Goal: Task Accomplishment & Management: Use online tool/utility

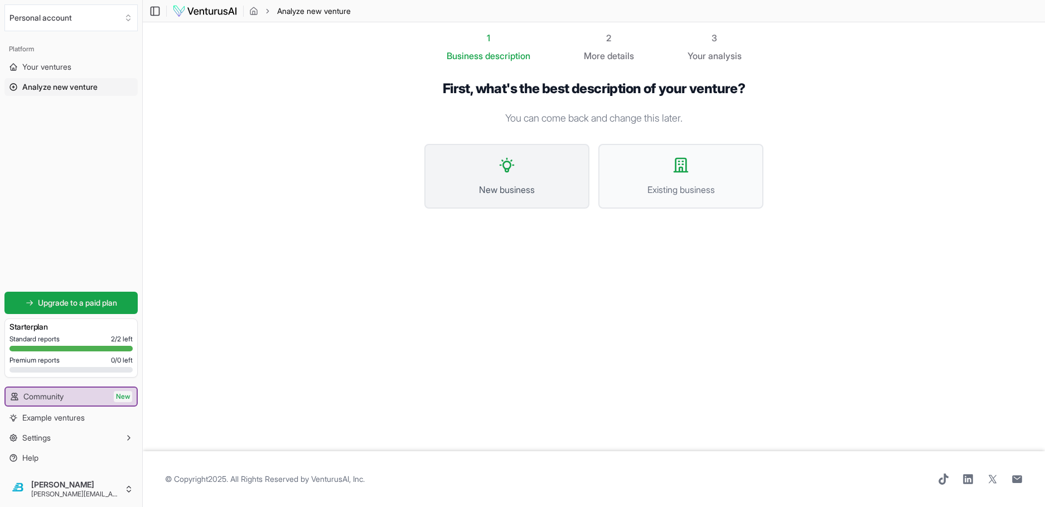
click at [517, 183] on span "New business" at bounding box center [506, 189] width 140 height 13
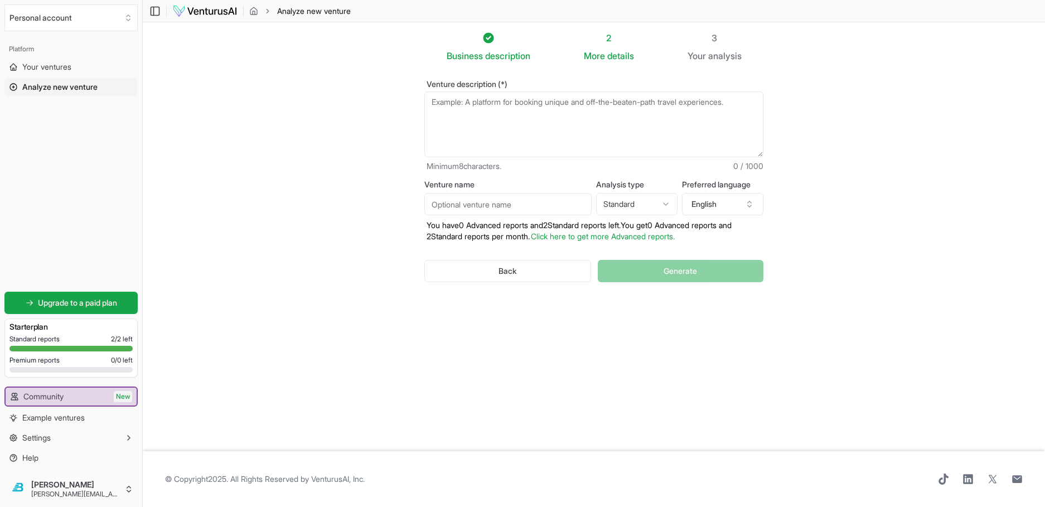
click at [549, 98] on textarea "Venture description (*)" at bounding box center [593, 124] width 339 height 66
paste textarea "Venture Name (working): Backbone Expansion – Leadership & Execution Solutions D…"
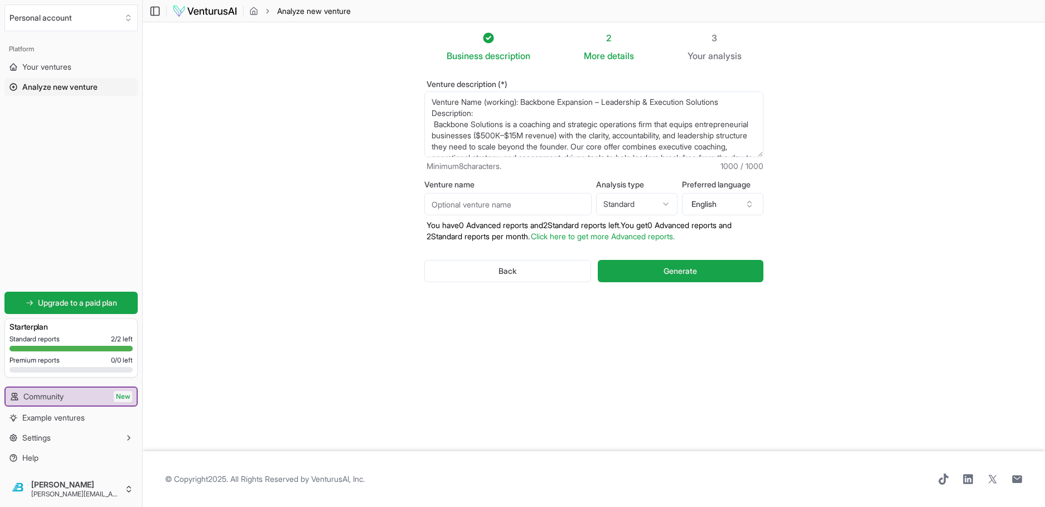
drag, startPoint x: 570, startPoint y: 120, endPoint x: 417, endPoint y: 55, distance: 166.1
click at [417, 56] on section "Business description 2 More details 3 Your analysis Venture description (*) Min…" at bounding box center [594, 236] width 902 height 429
type textarea "Leadership & Accountability Community: A mastermind-style group program for int…"
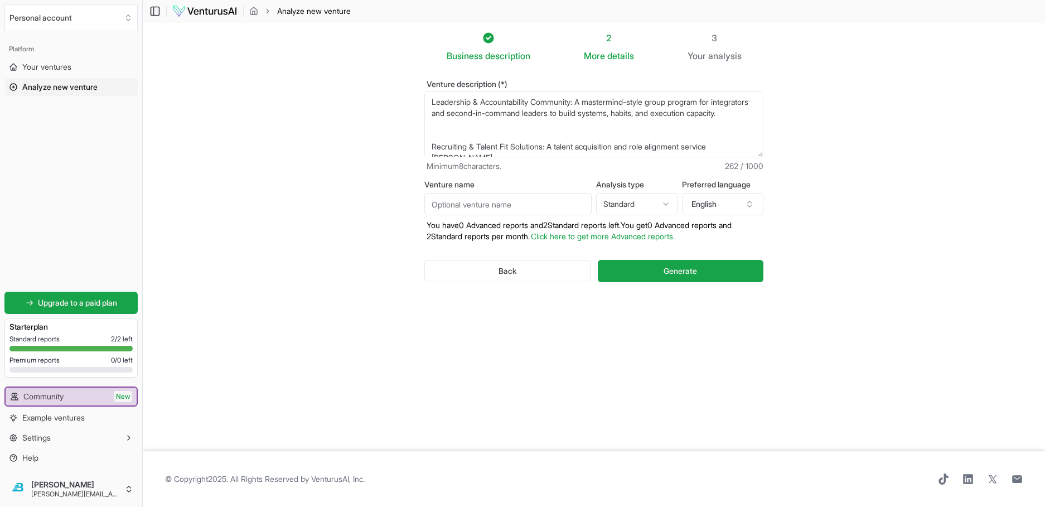
scroll to position [46, 0]
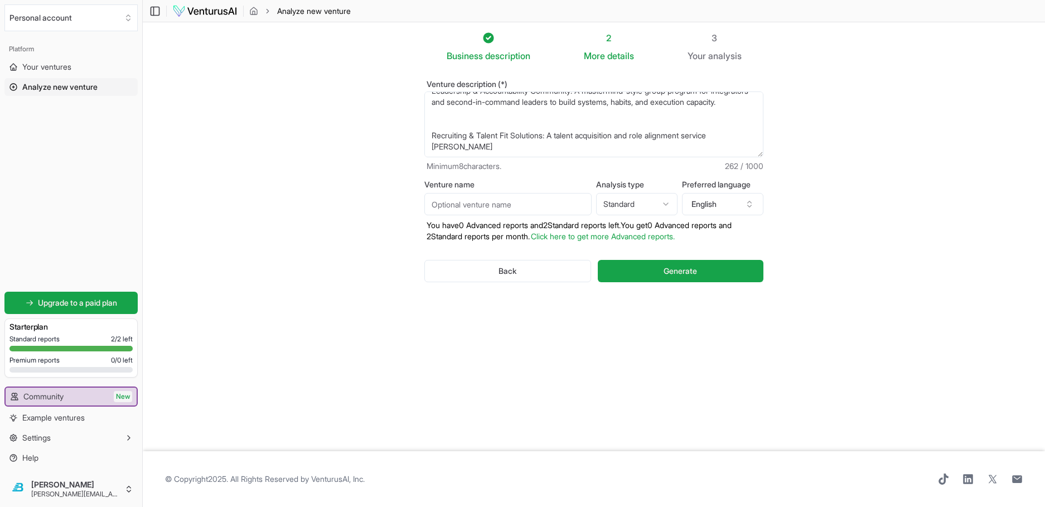
drag, startPoint x: 484, startPoint y: 91, endPoint x: 550, endPoint y: 154, distance: 91.1
click at [550, 154] on form "Venture description (*) Minimum 8 characters. 262 / 1000 Venture name Analysis …" at bounding box center [593, 190] width 339 height 220
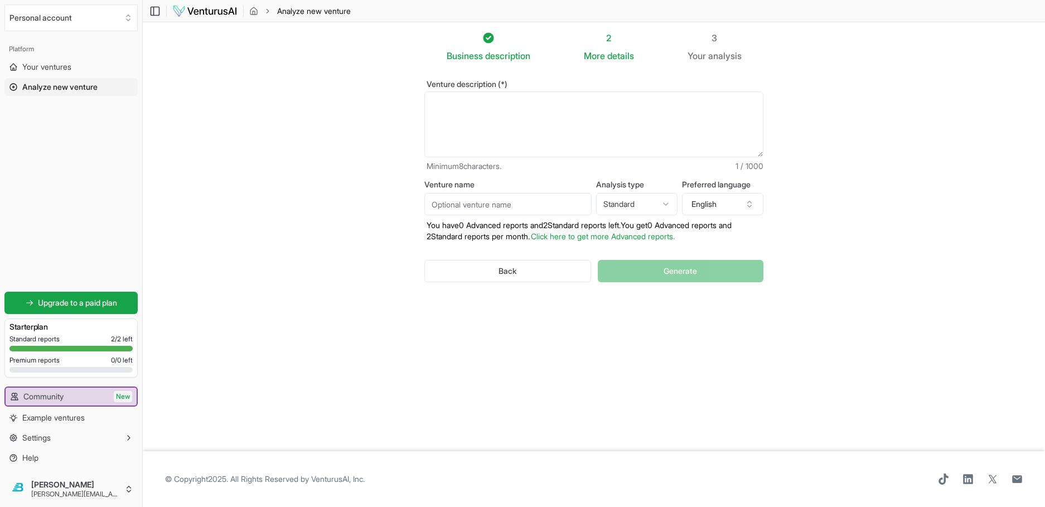
scroll to position [0, 0]
click at [520, 93] on textarea "Venture description (*)" at bounding box center [593, 124] width 339 height 66
paste textarea "Perfect. Since you only have **1000 characters**, we’ll keep it sharp and high-…"
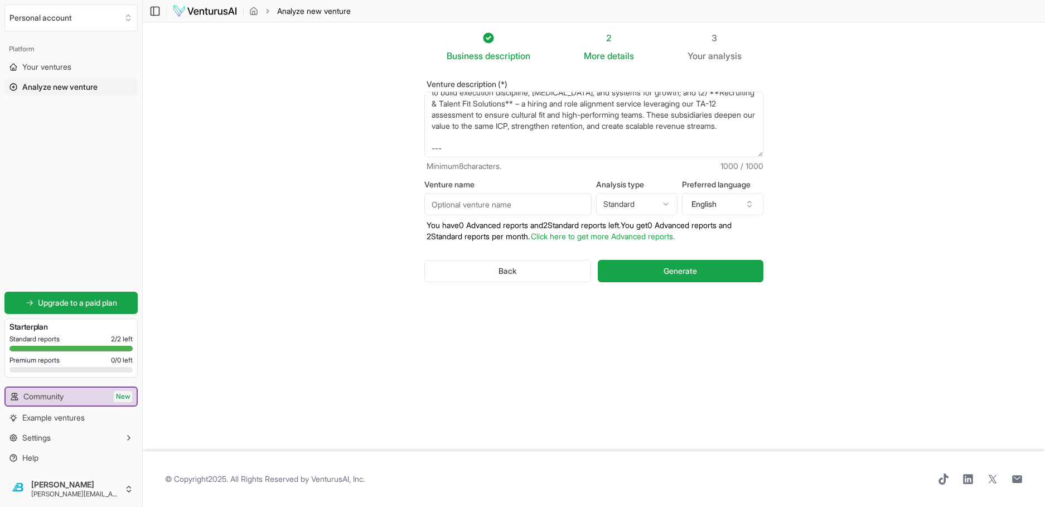
scroll to position [136, 0]
drag, startPoint x: 521, startPoint y: 121, endPoint x: 444, endPoint y: 104, distance: 79.3
click at [444, 104] on textarea "Perfect. Since you only have **1000 characters**, we’ll keep it sharp and high-…" at bounding box center [593, 124] width 339 height 66
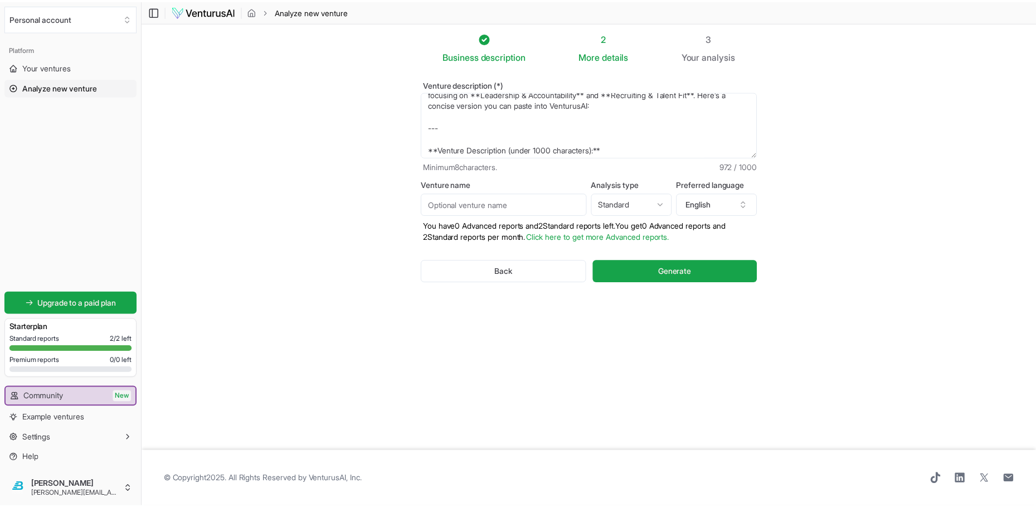
scroll to position [0, 0]
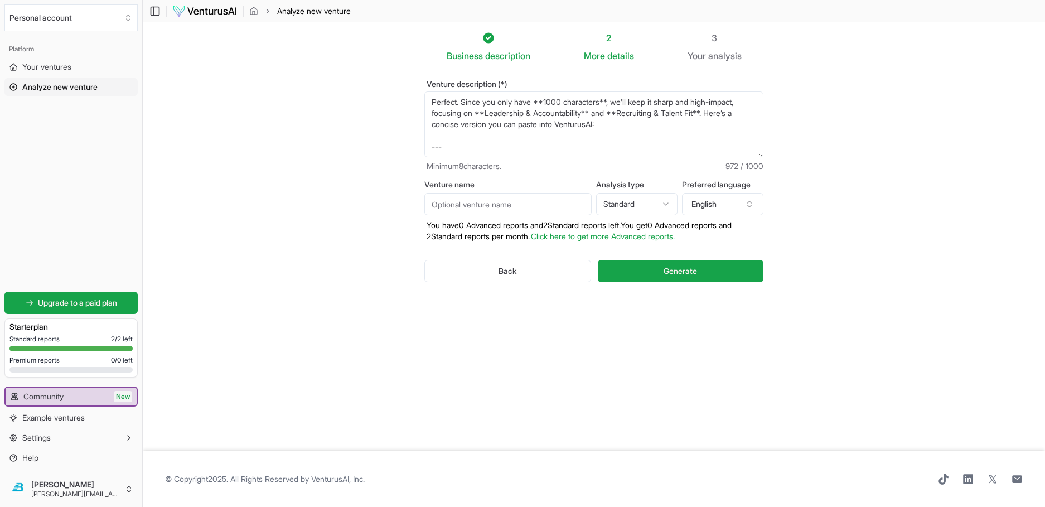
drag, startPoint x: 624, startPoint y: 107, endPoint x: 421, endPoint y: 73, distance: 205.2
click at [421, 73] on section "Business description 2 More details 3 Your analysis Venture description (*) Min…" at bounding box center [594, 236] width 902 height 429
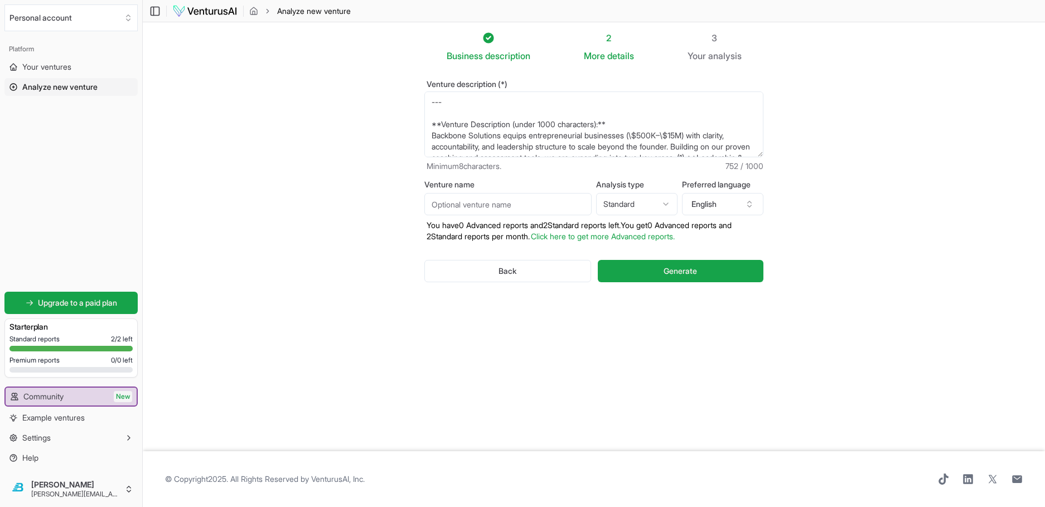
drag, startPoint x: 475, startPoint y: 92, endPoint x: 428, endPoint y: 87, distance: 47.6
click at [428, 87] on div "Venture description (*) --- **Venture Description (under 1000 characters):** Ba…" at bounding box center [593, 189] width 375 height 255
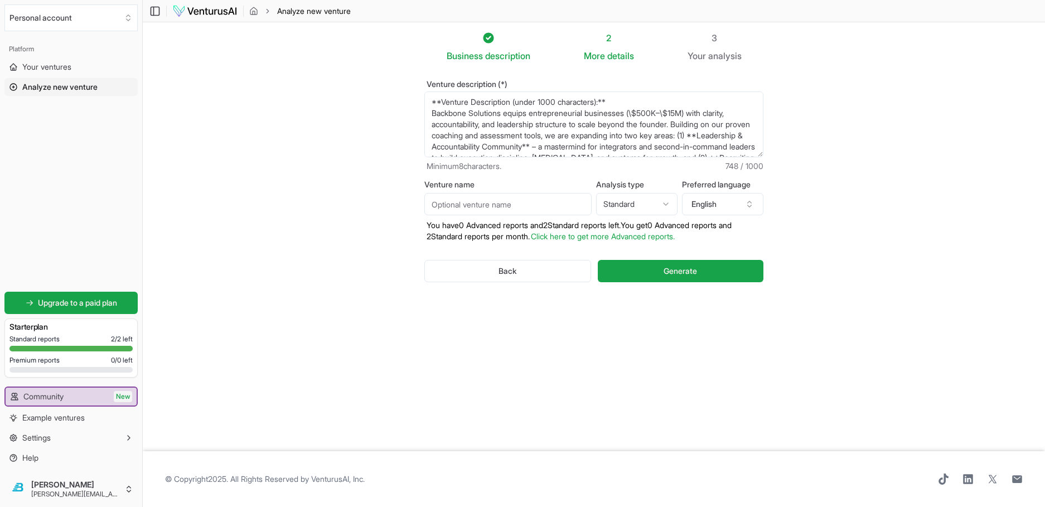
drag, startPoint x: 603, startPoint y: 101, endPoint x: 404, endPoint y: 99, distance: 199.0
click at [404, 99] on section "Business description 2 More details 3 Your analysis Venture description (*) **V…" at bounding box center [594, 236] width 902 height 429
type textarea "Backbone Solutions equips entrepreneurial businesses (\$500K–\$15M) with clarit…"
click at [607, 166] on html "We value your privacy We use cookies to enhance your browsing experience, serve…" at bounding box center [522, 253] width 1045 height 507
click at [832, 167] on html "We value your privacy We use cookies to enhance your browsing experience, serve…" at bounding box center [522, 253] width 1045 height 507
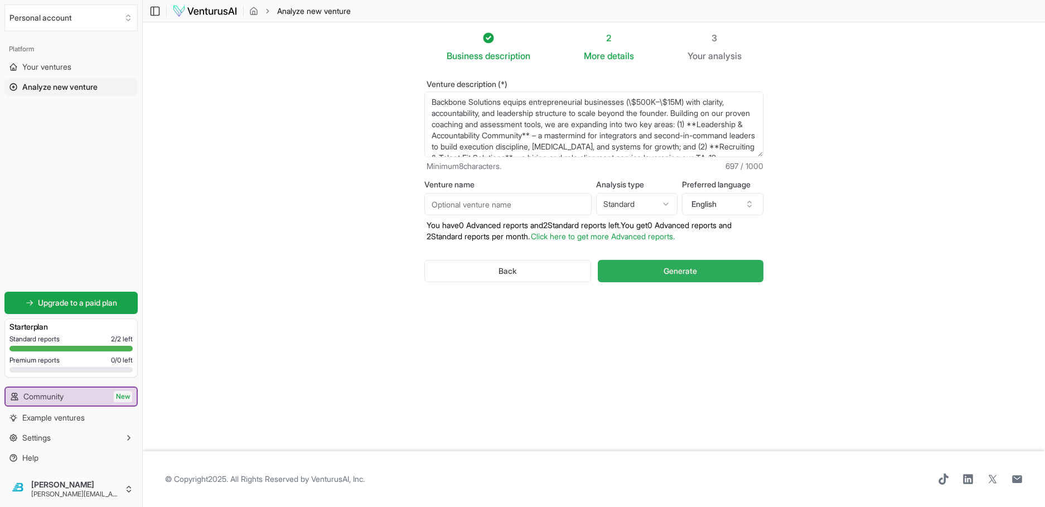
click at [663, 265] on span "Generate" at bounding box center [679, 270] width 33 height 11
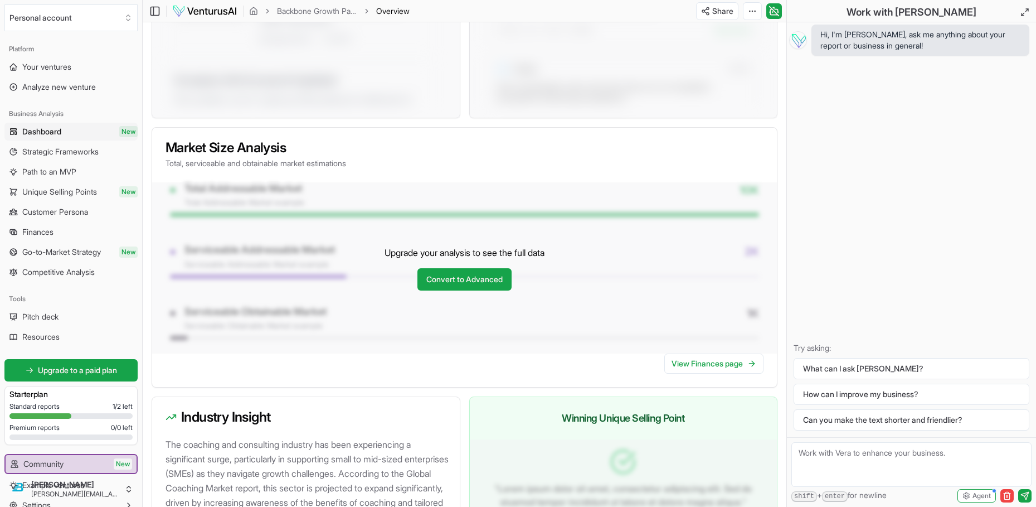
scroll to position [757, 0]
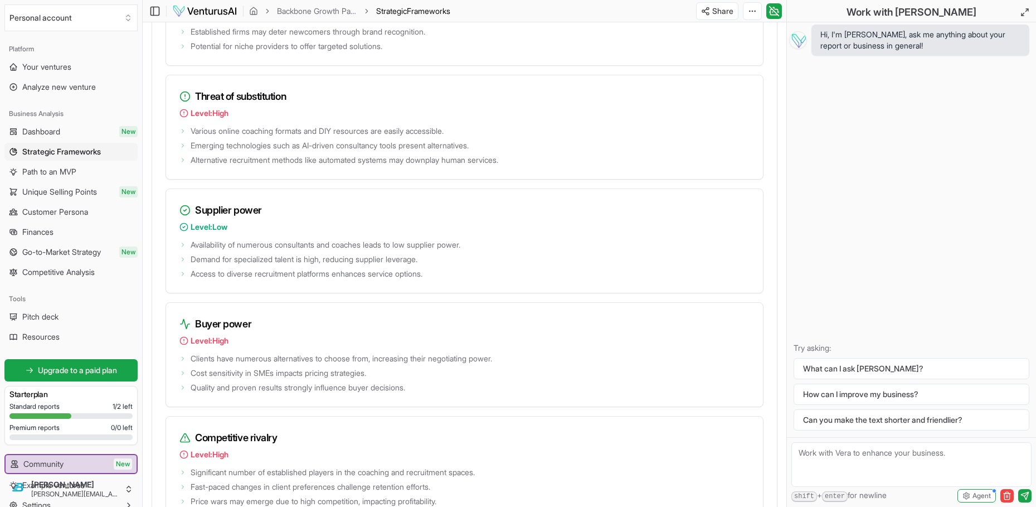
scroll to position [1592, 0]
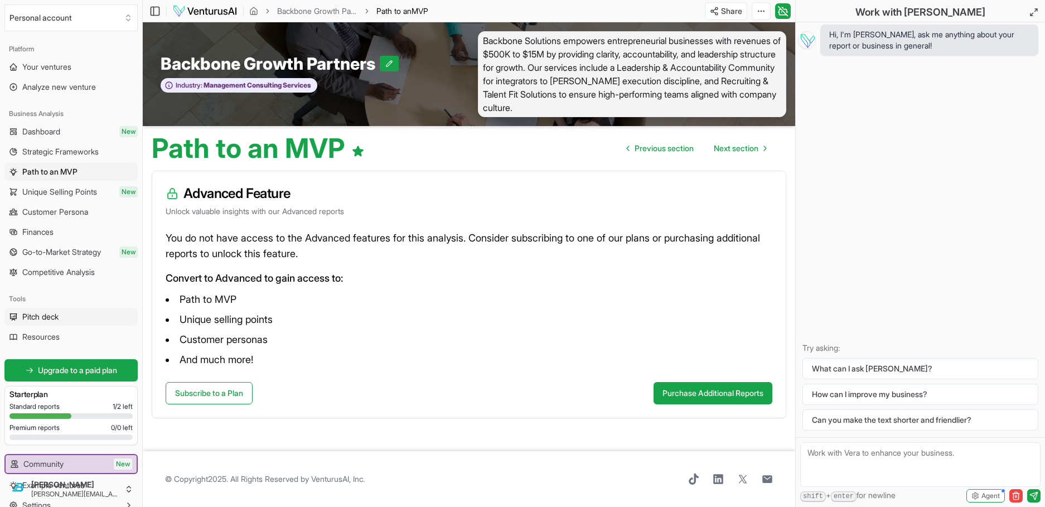
click at [53, 308] on link "Pitch deck" at bounding box center [70, 317] width 133 height 18
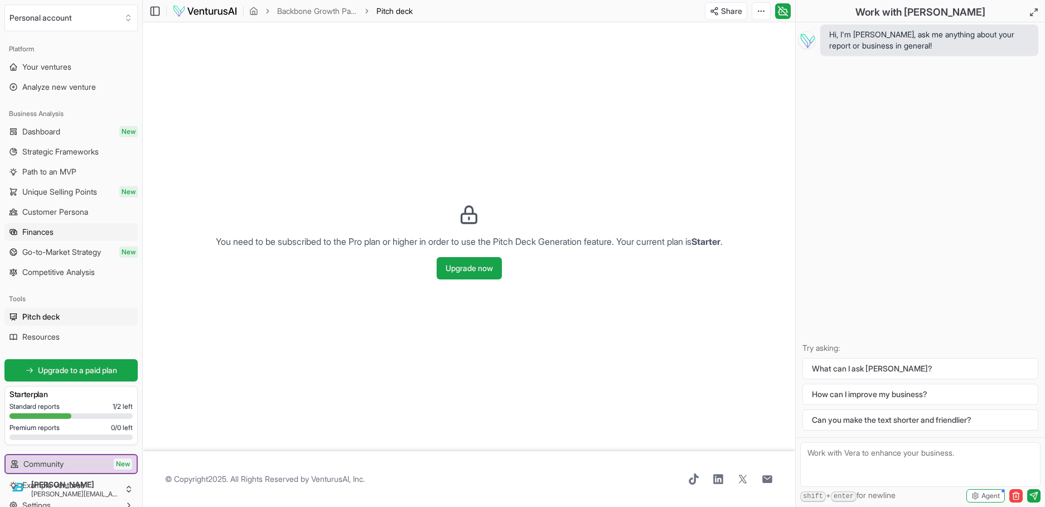
click at [59, 223] on link "Finances" at bounding box center [70, 232] width 133 height 18
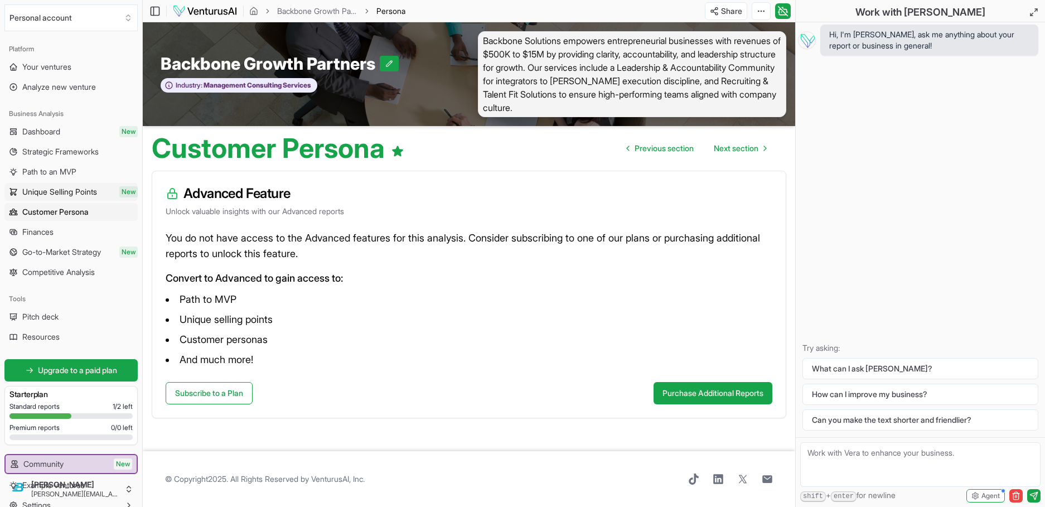
click at [54, 186] on span "Unique Selling Points" at bounding box center [59, 191] width 75 height 11
click at [64, 166] on span "Path to an MVP" at bounding box center [49, 171] width 54 height 11
click at [69, 146] on span "Strategic Frameworks" at bounding box center [60, 151] width 76 height 11
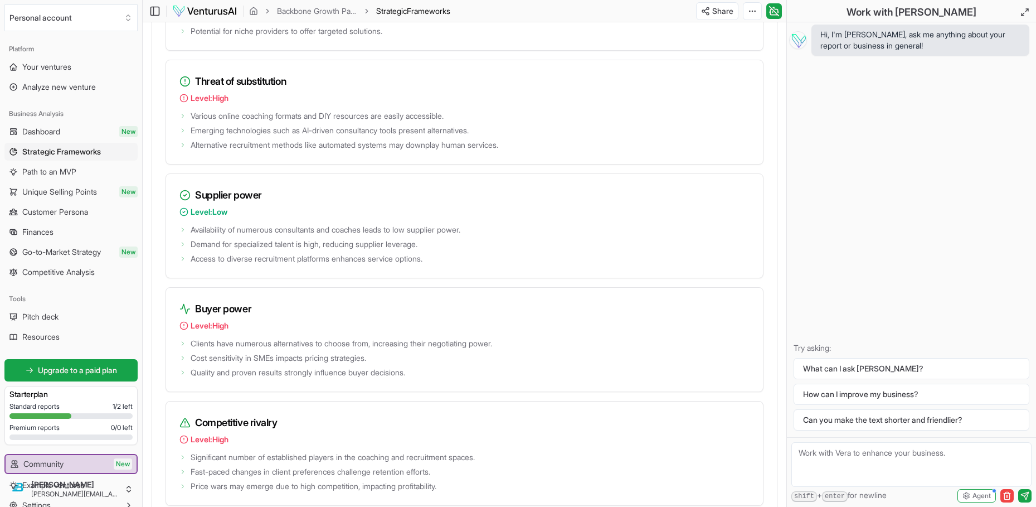
scroll to position [1592, 0]
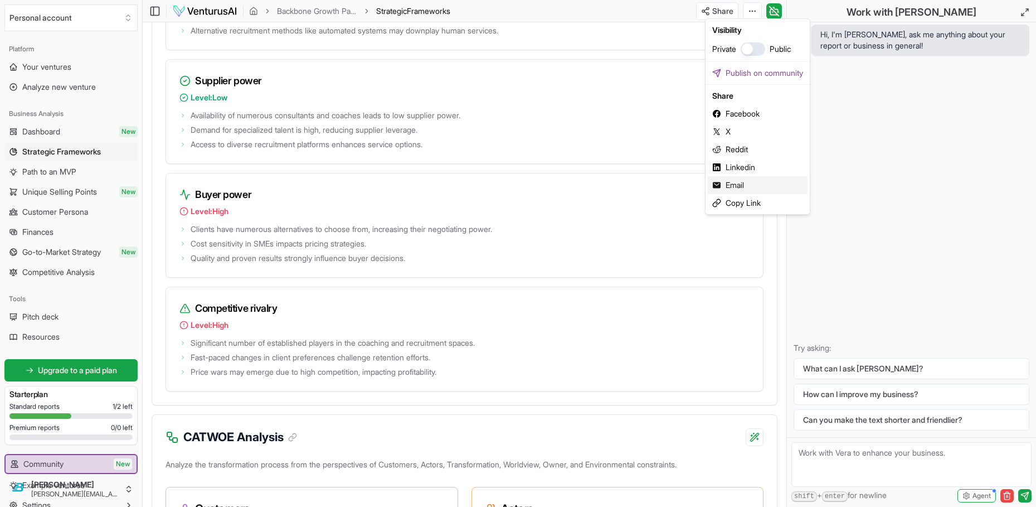
click at [743, 176] on div "Email" at bounding box center [758, 185] width 100 height 18
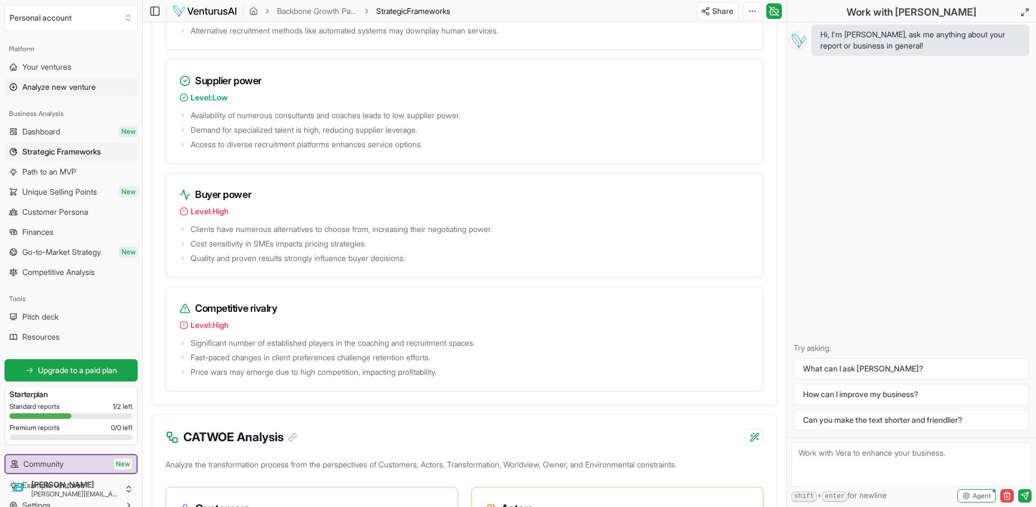
click at [71, 81] on span "Analyze new venture" at bounding box center [59, 86] width 74 height 11
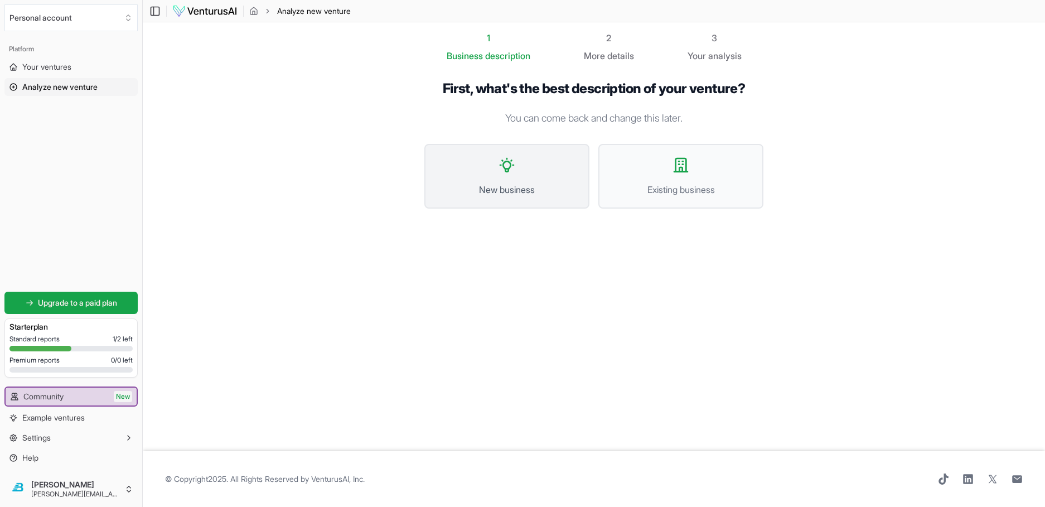
click at [525, 144] on button "New business" at bounding box center [506, 176] width 165 height 65
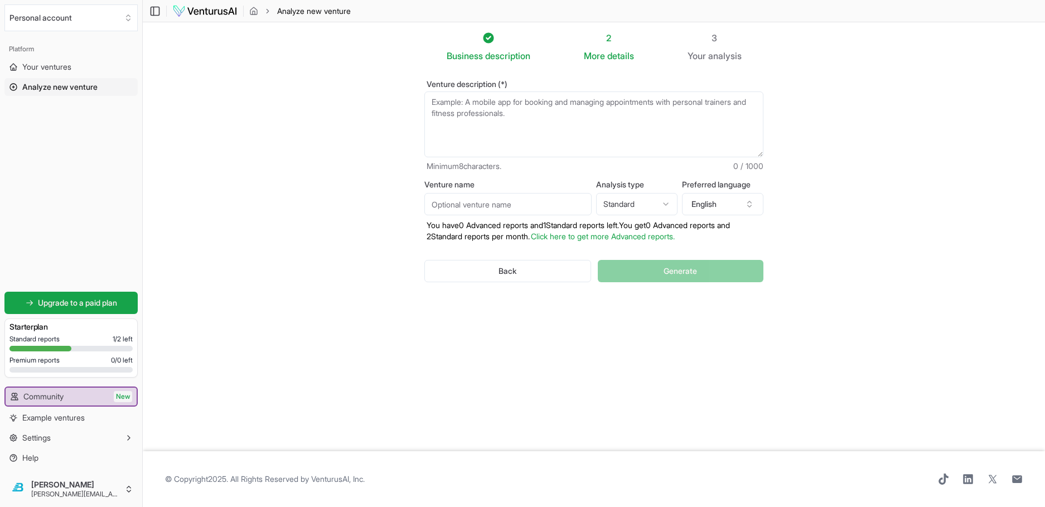
click at [495, 91] on textarea "Venture description (*)" at bounding box center [593, 124] width 339 height 66
type textarea "A bolt on or subsidiary company for a Certified EOS Implementor (Entrepeneur Op…"
click at [663, 265] on span "Generate" at bounding box center [679, 270] width 33 height 11
